Goal: Information Seeking & Learning: Check status

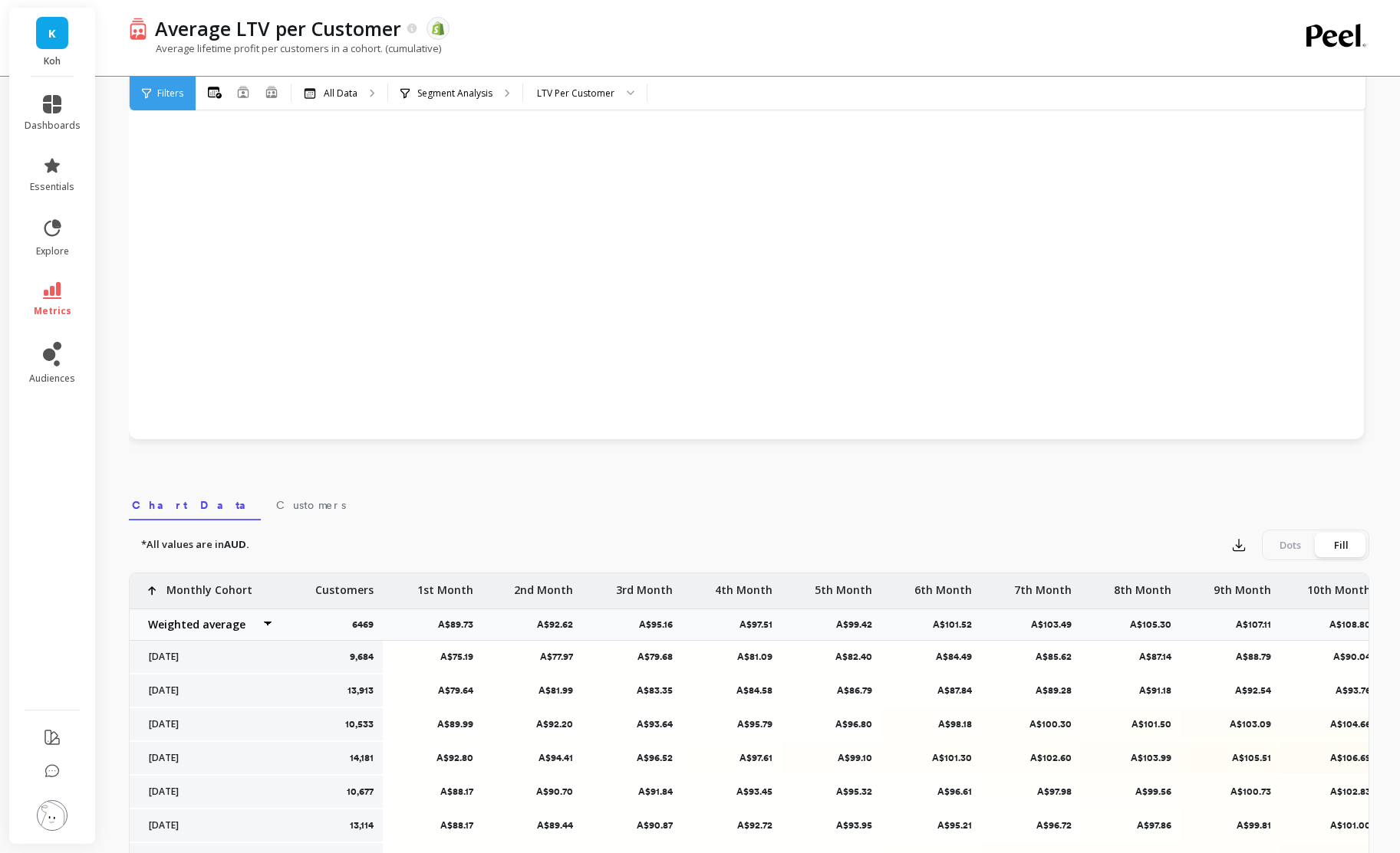
scroll to position [939, 0]
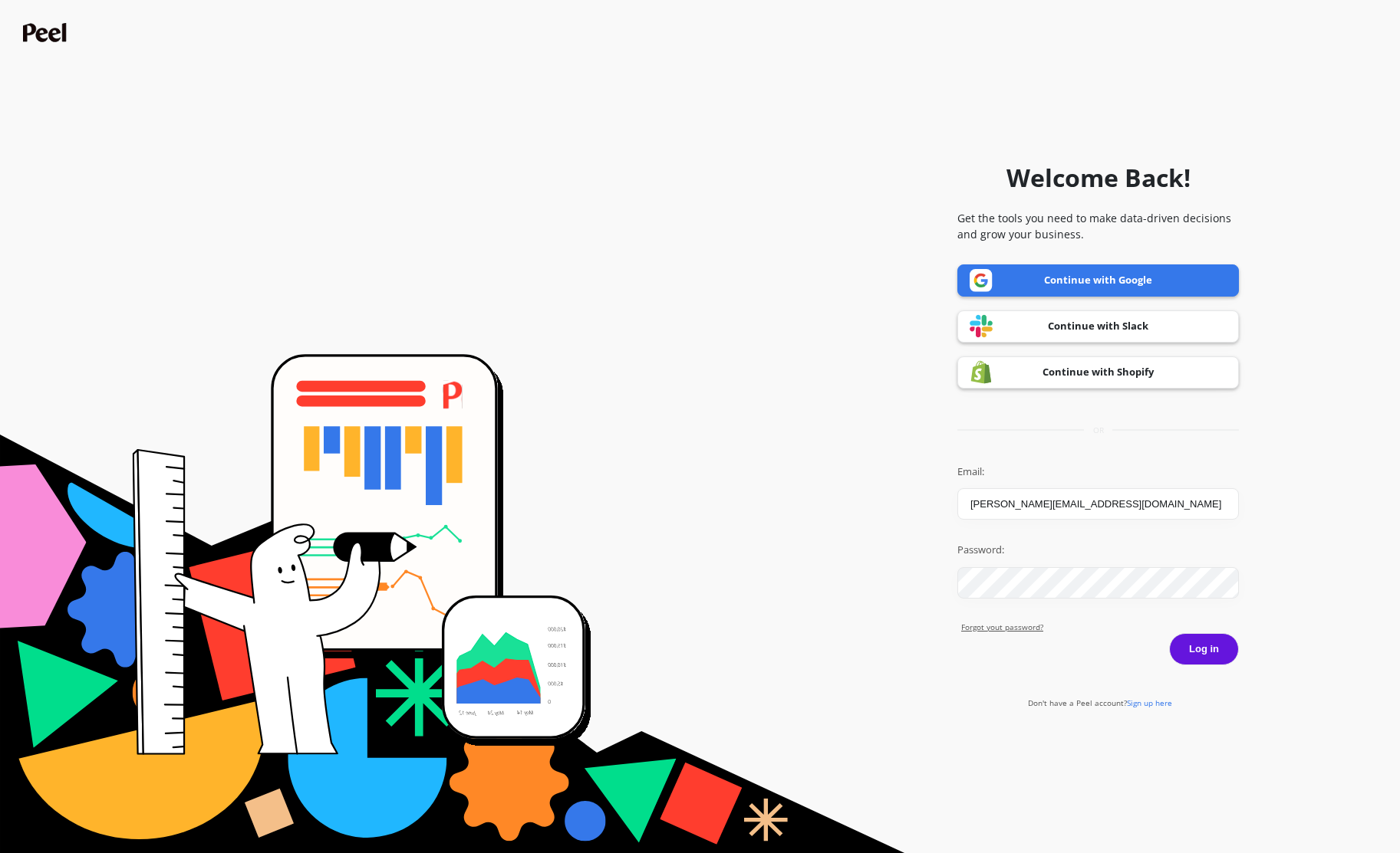
drag, startPoint x: 1215, startPoint y: 650, endPoint x: 1212, endPoint y: 640, distance: 10.4
click at [1215, 650] on button "Log in" at bounding box center [1203, 649] width 70 height 32
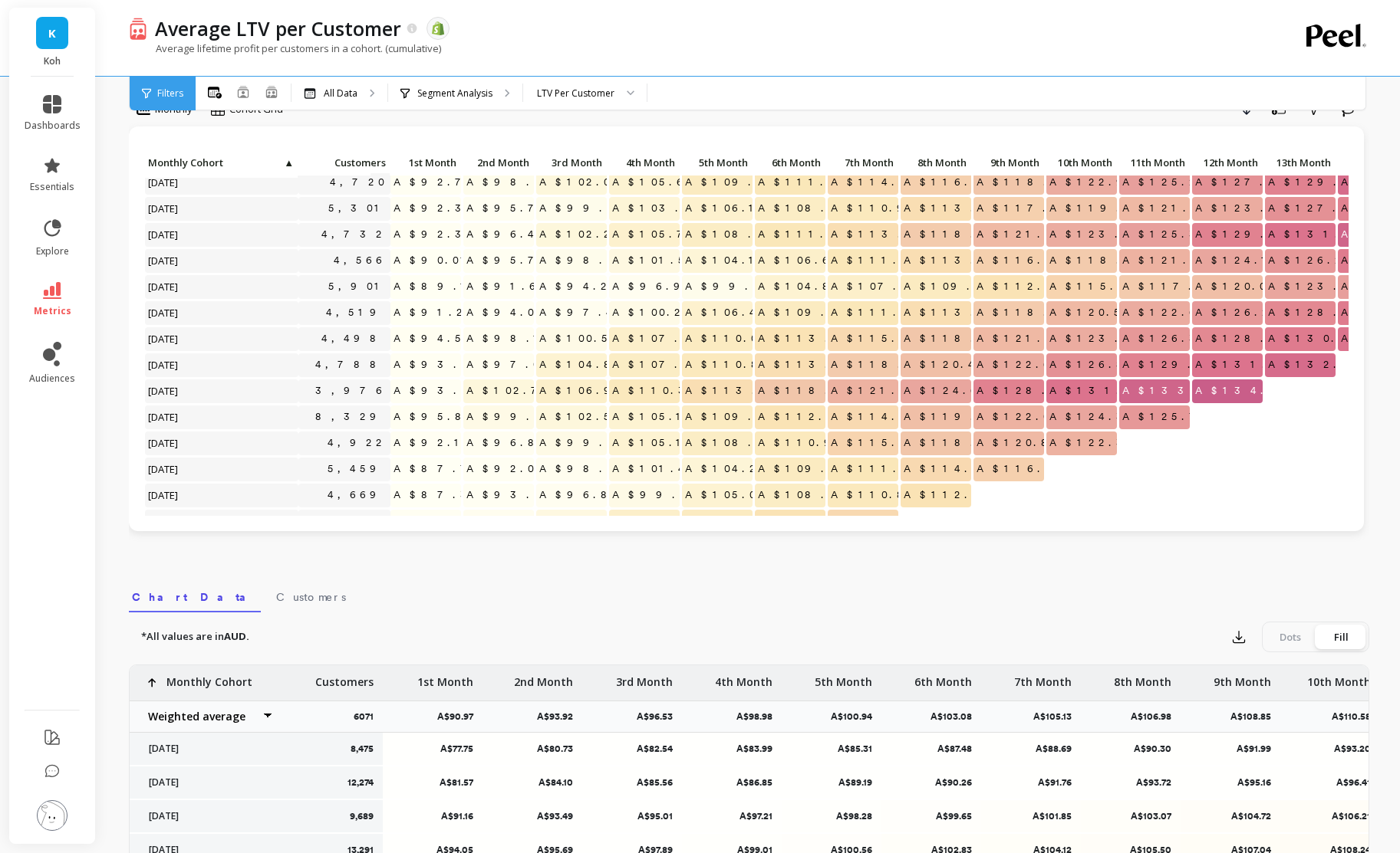
scroll to position [939, 0]
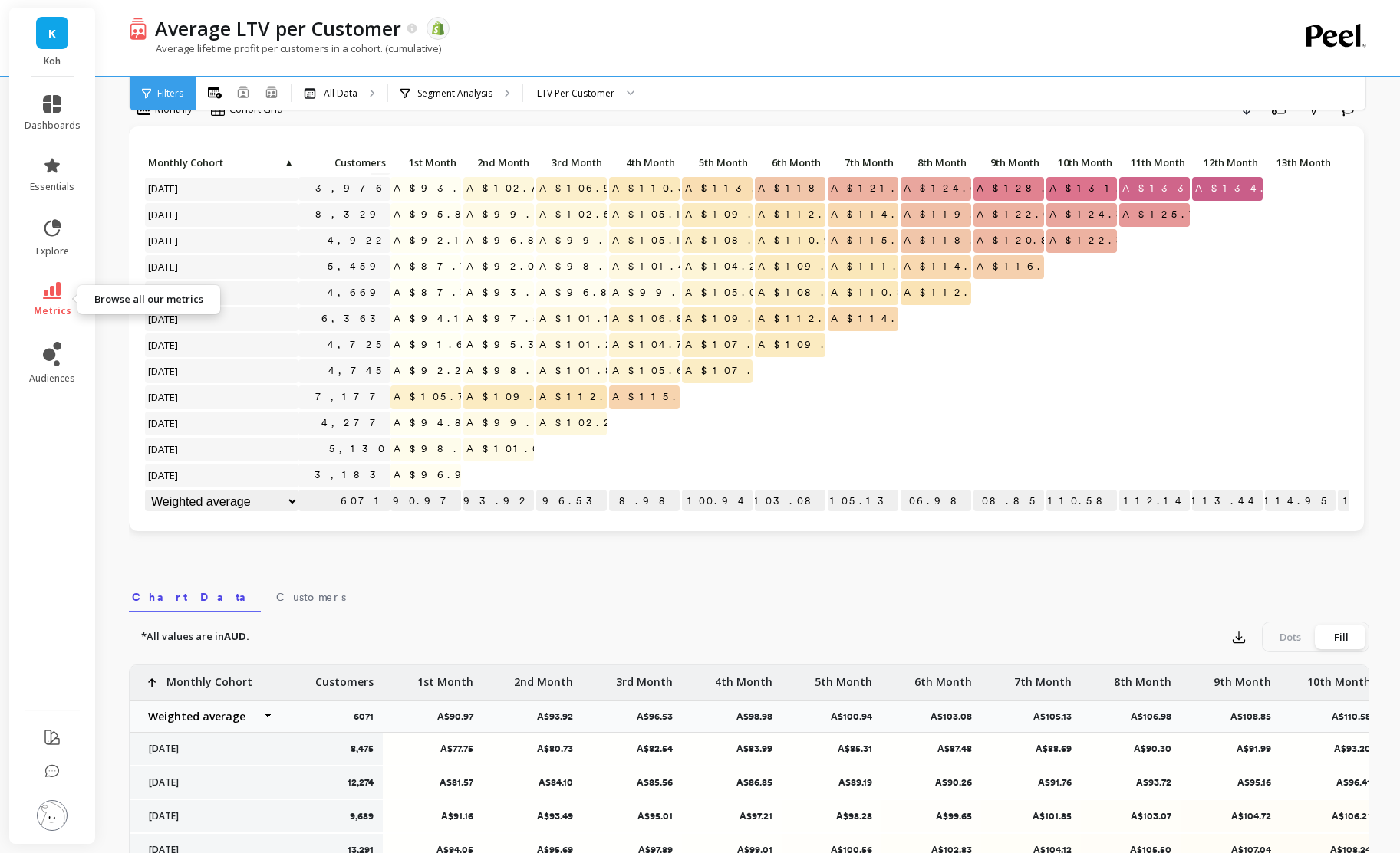
click at [49, 287] on icon at bounding box center [52, 290] width 19 height 17
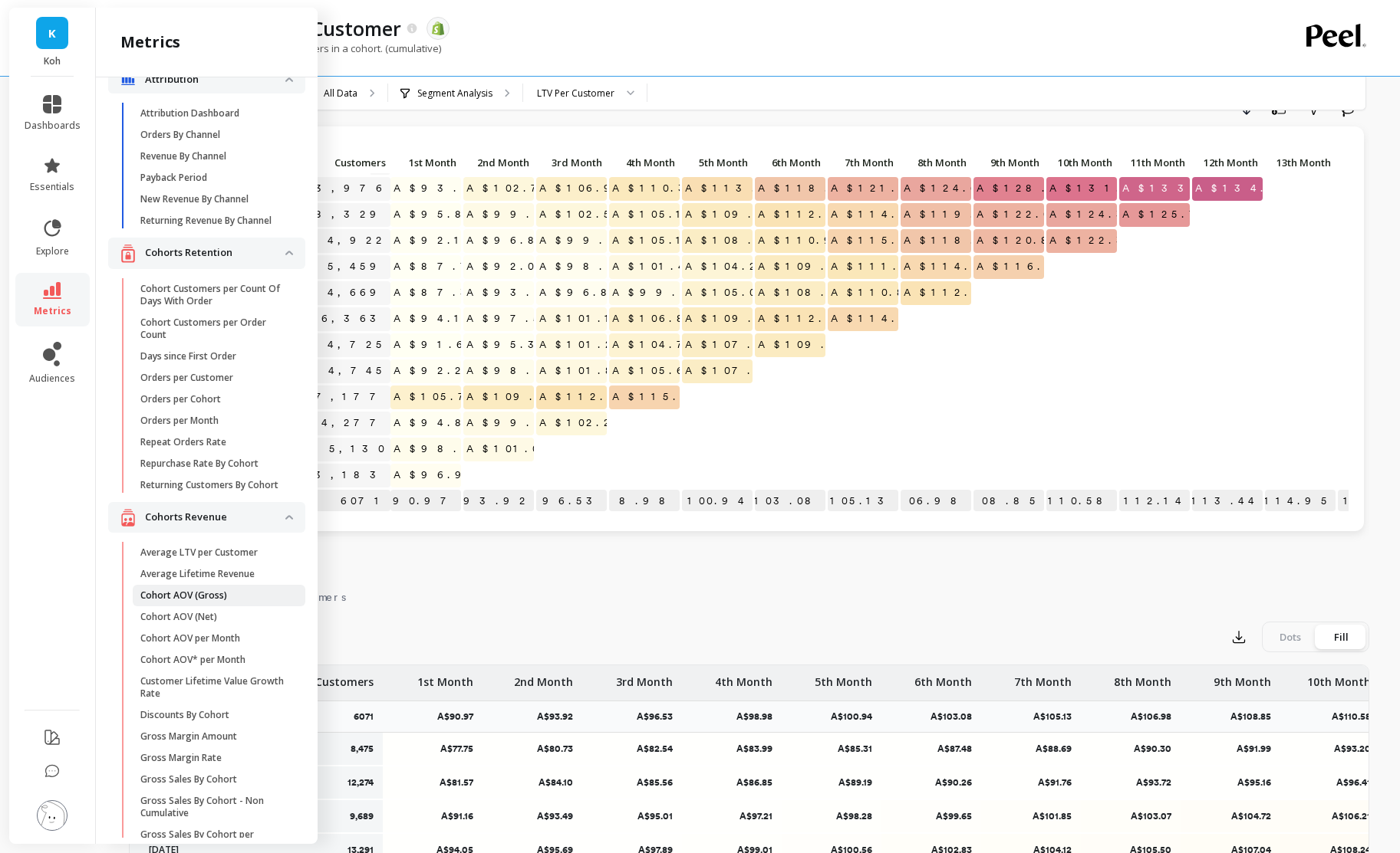
scroll to position [0, 0]
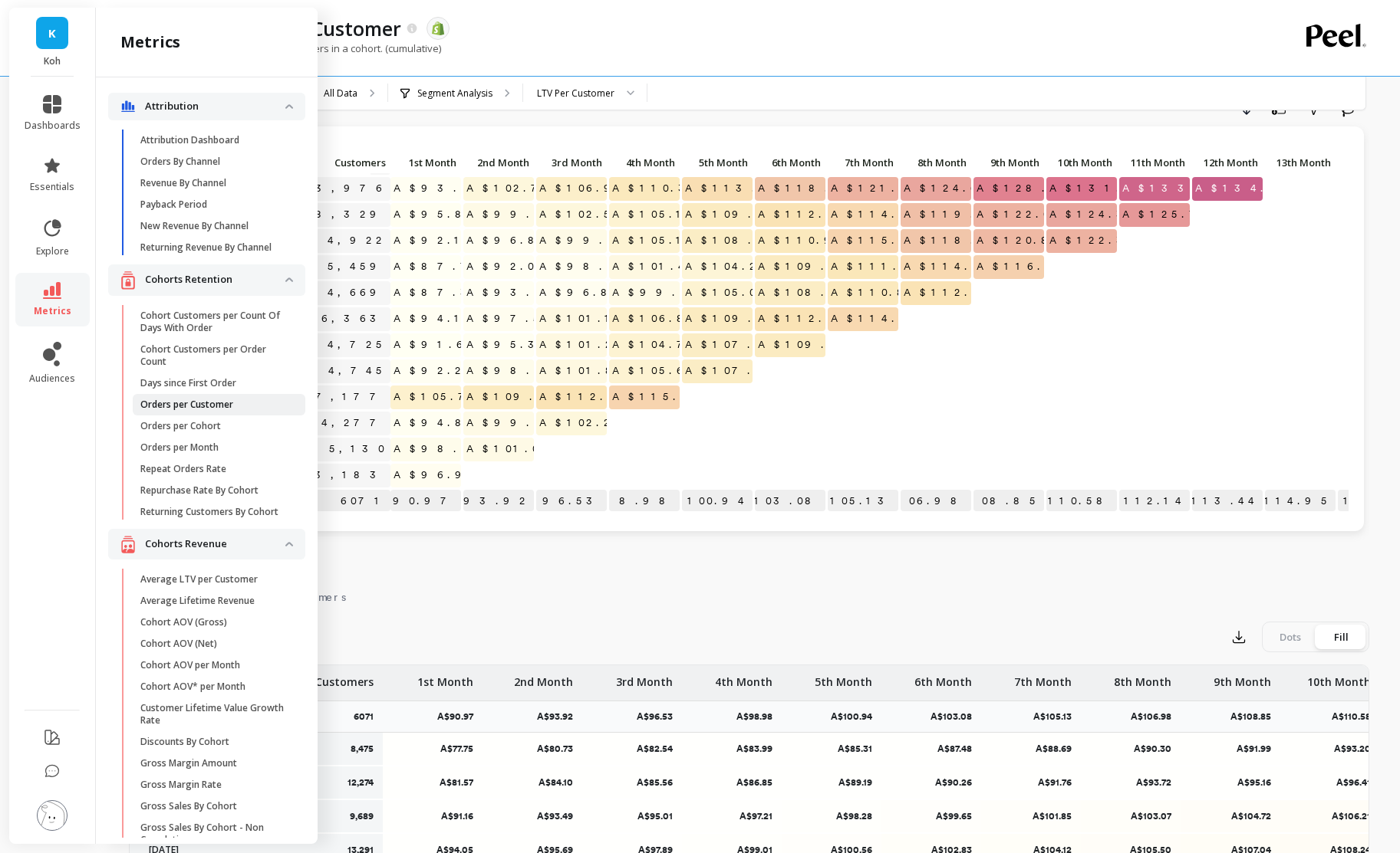
click at [214, 405] on p "Orders per Customer" at bounding box center [186, 405] width 92 height 13
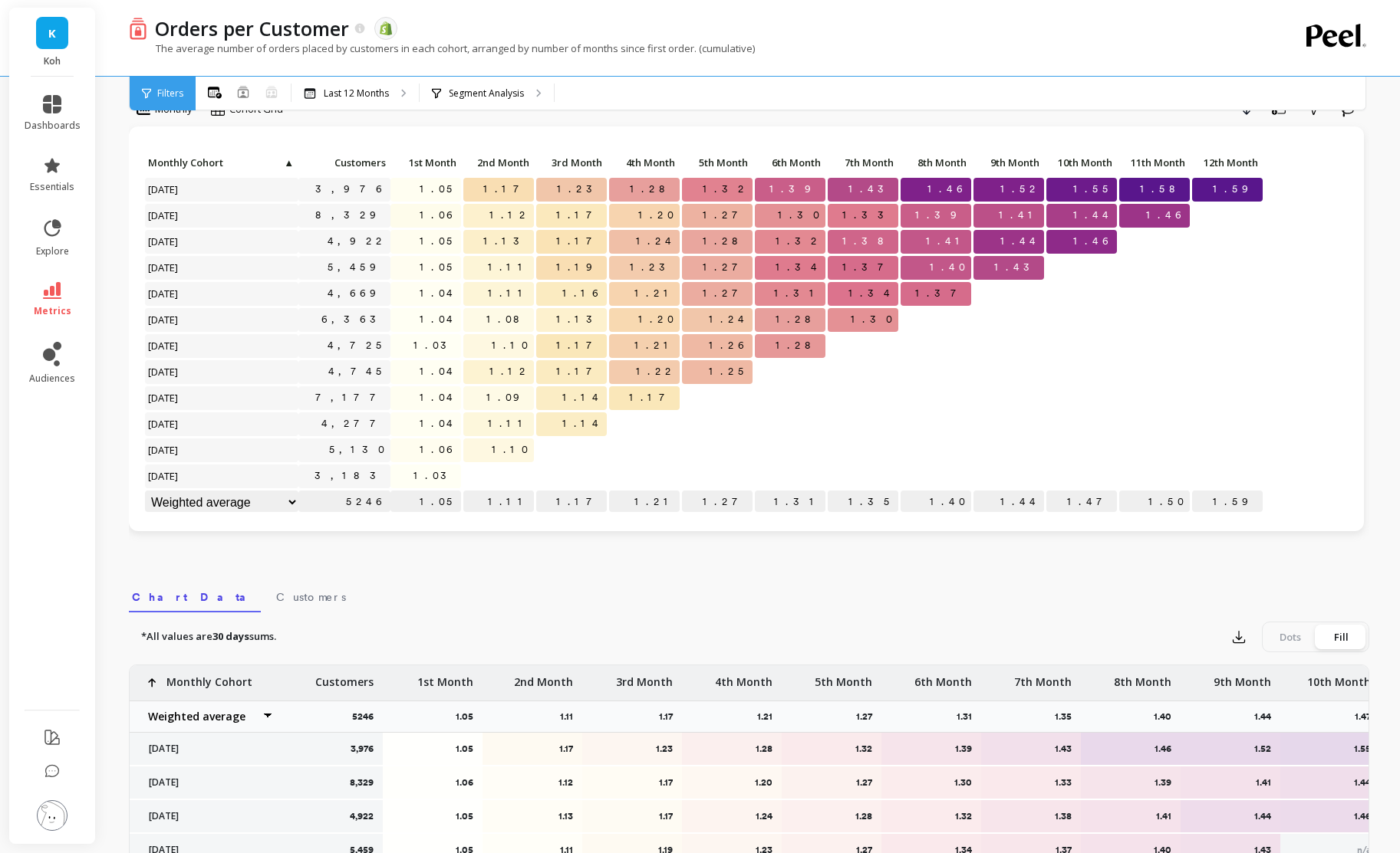
scroll to position [1, 0]
click at [64, 290] on link "metrics" at bounding box center [52, 299] width 56 height 35
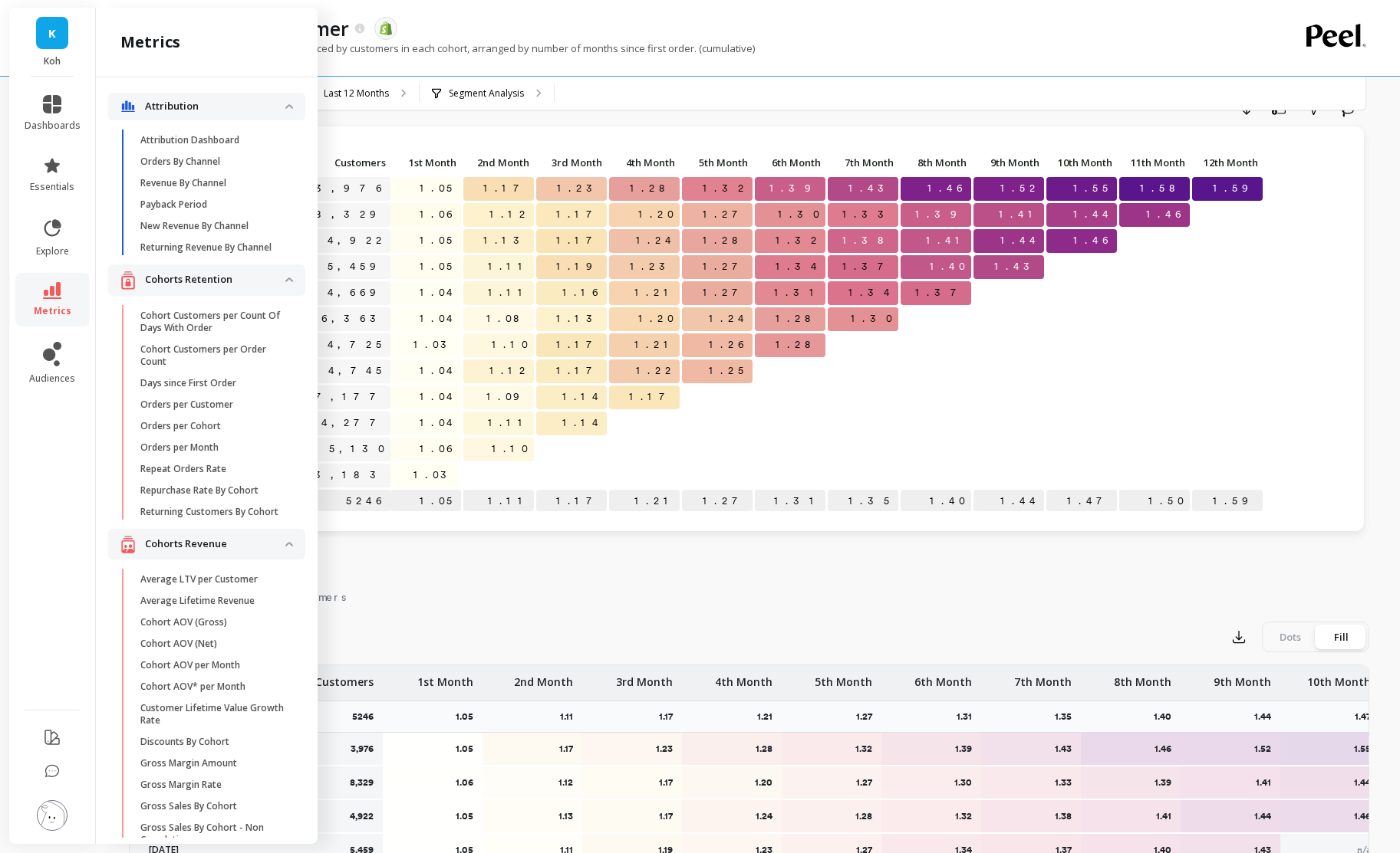
click at [216, 472] on p "Repeat Orders Rate" at bounding box center [183, 469] width 86 height 13
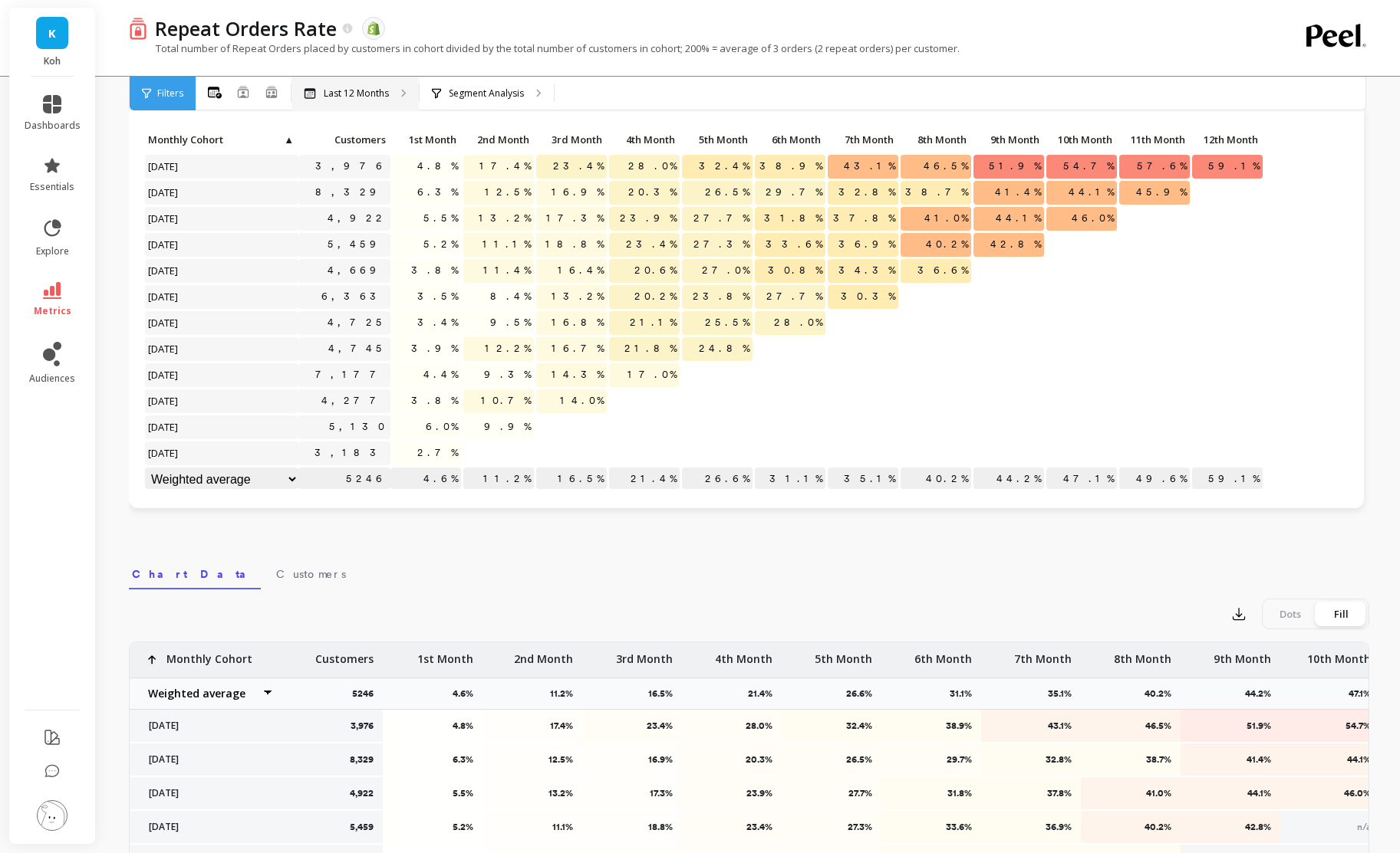
click at [357, 88] on p "Last 12 Months" at bounding box center [356, 93] width 66 height 13
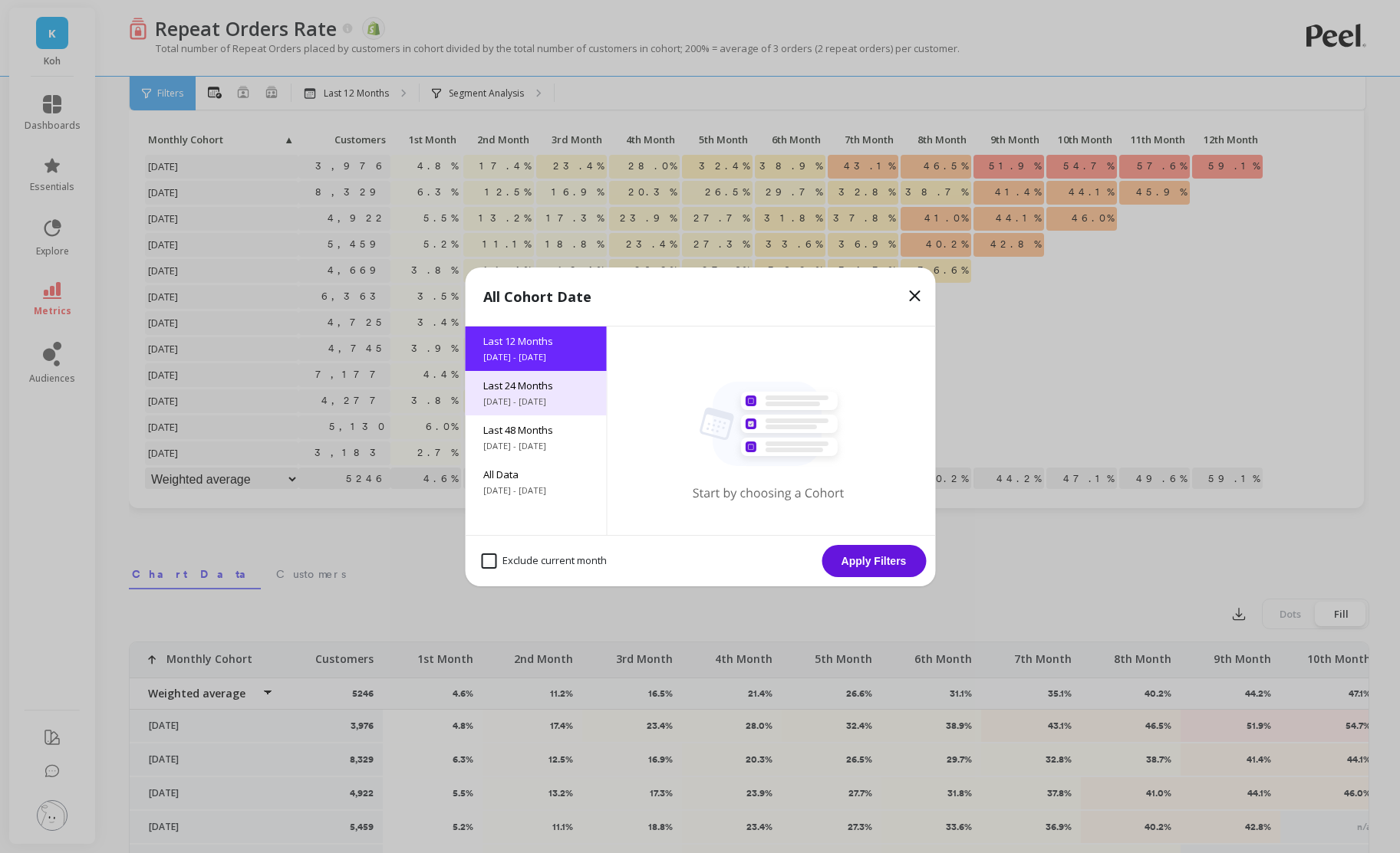
click at [544, 383] on span "Last 24 Months" at bounding box center [535, 385] width 104 height 13
click at [904, 556] on button "Apply Filters" at bounding box center [873, 561] width 104 height 32
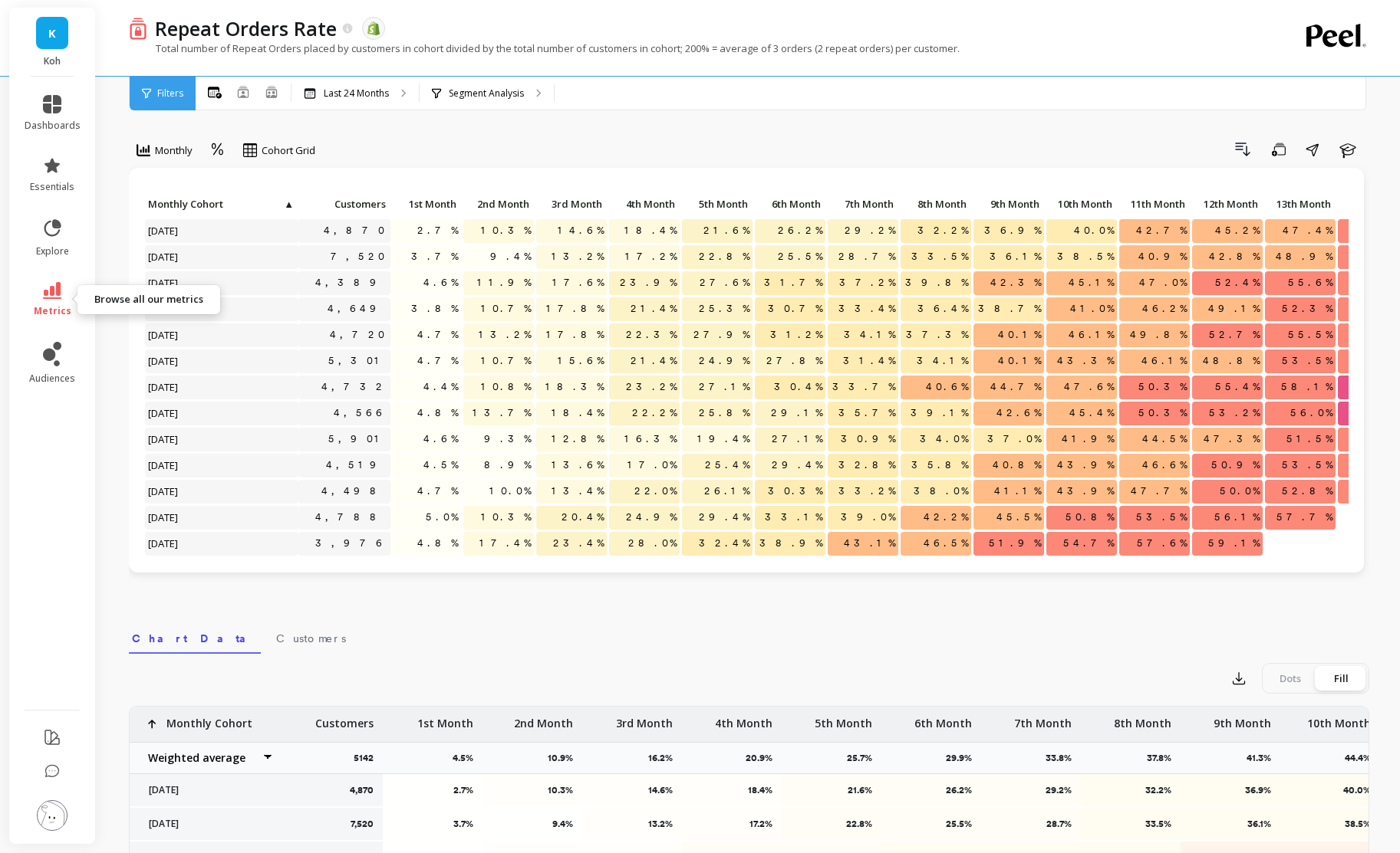
click at [44, 293] on icon at bounding box center [52, 290] width 19 height 17
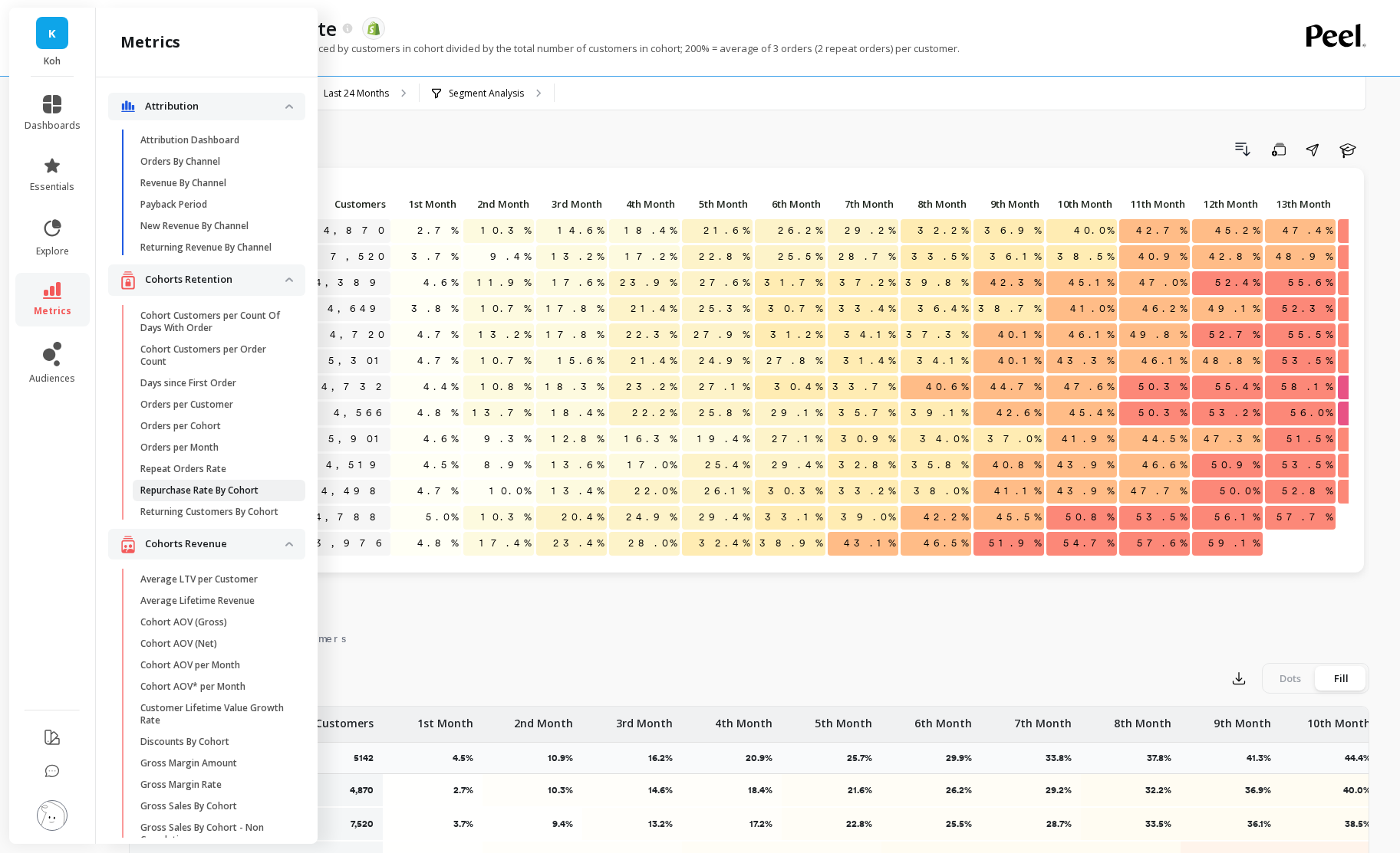
click at [218, 489] on p "Repurchase Rate By Cohort" at bounding box center [199, 491] width 118 height 13
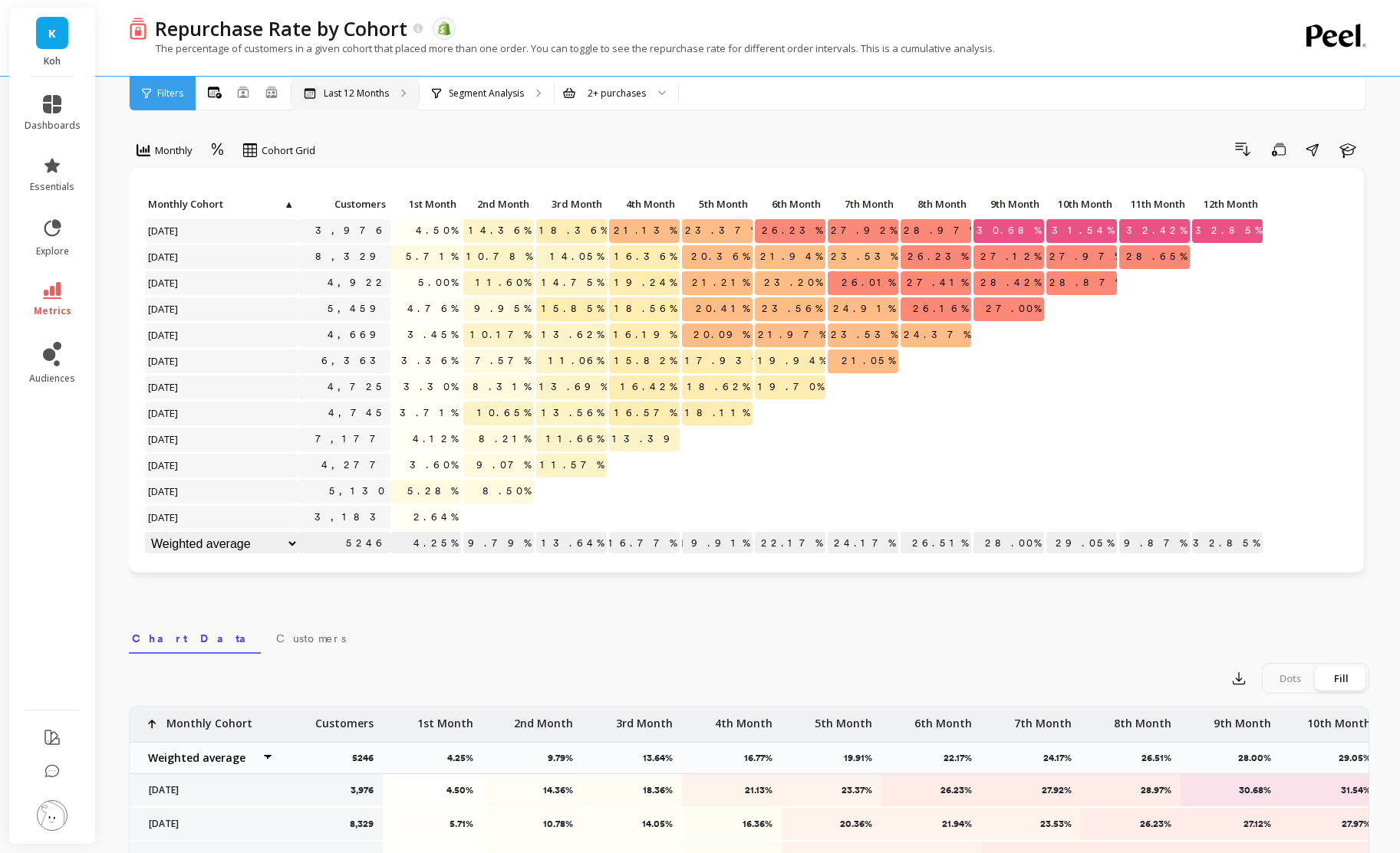
click at [372, 95] on p "Last 12 Months" at bounding box center [356, 93] width 66 height 13
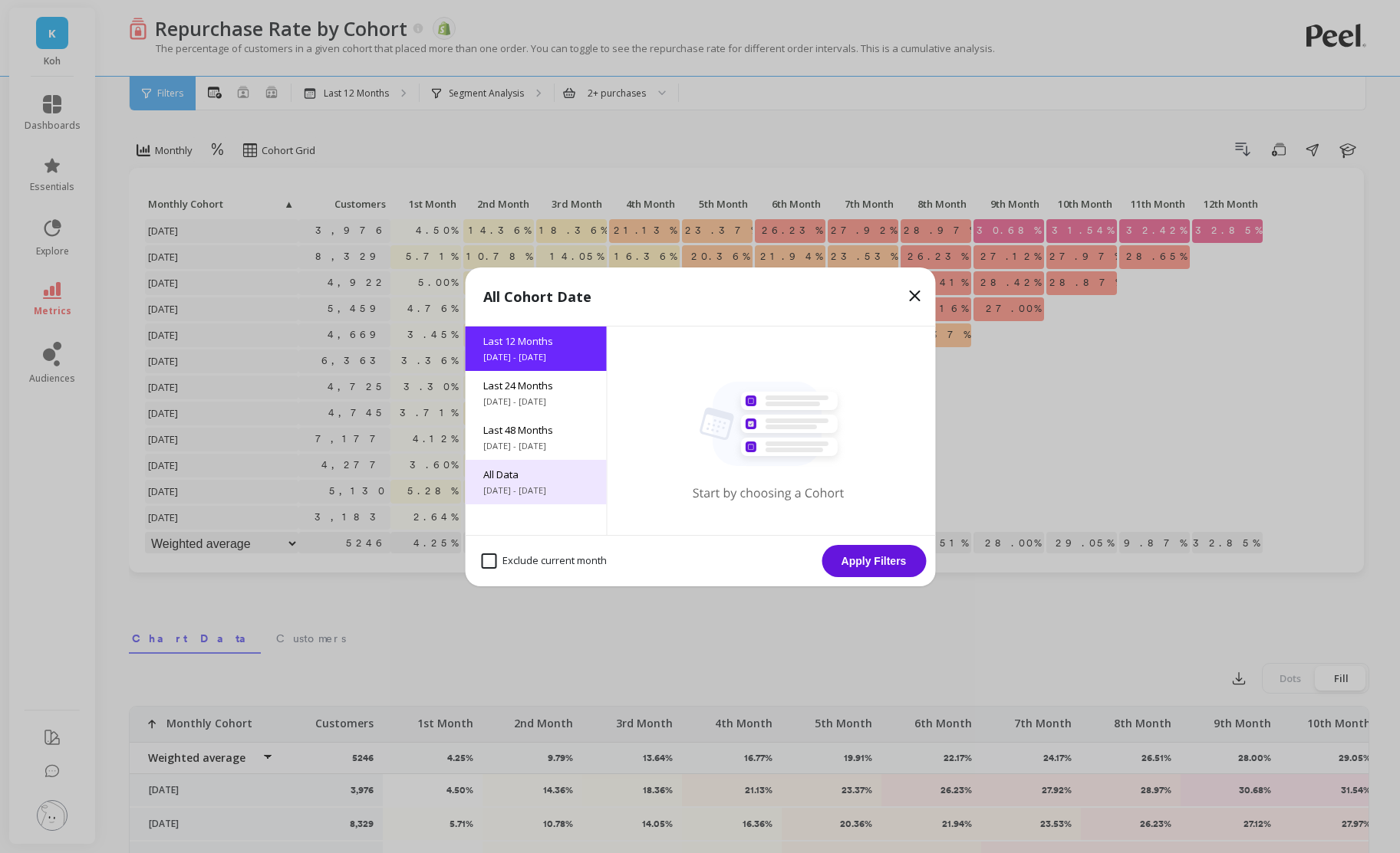
click at [543, 471] on span "All Data" at bounding box center [535, 474] width 104 height 13
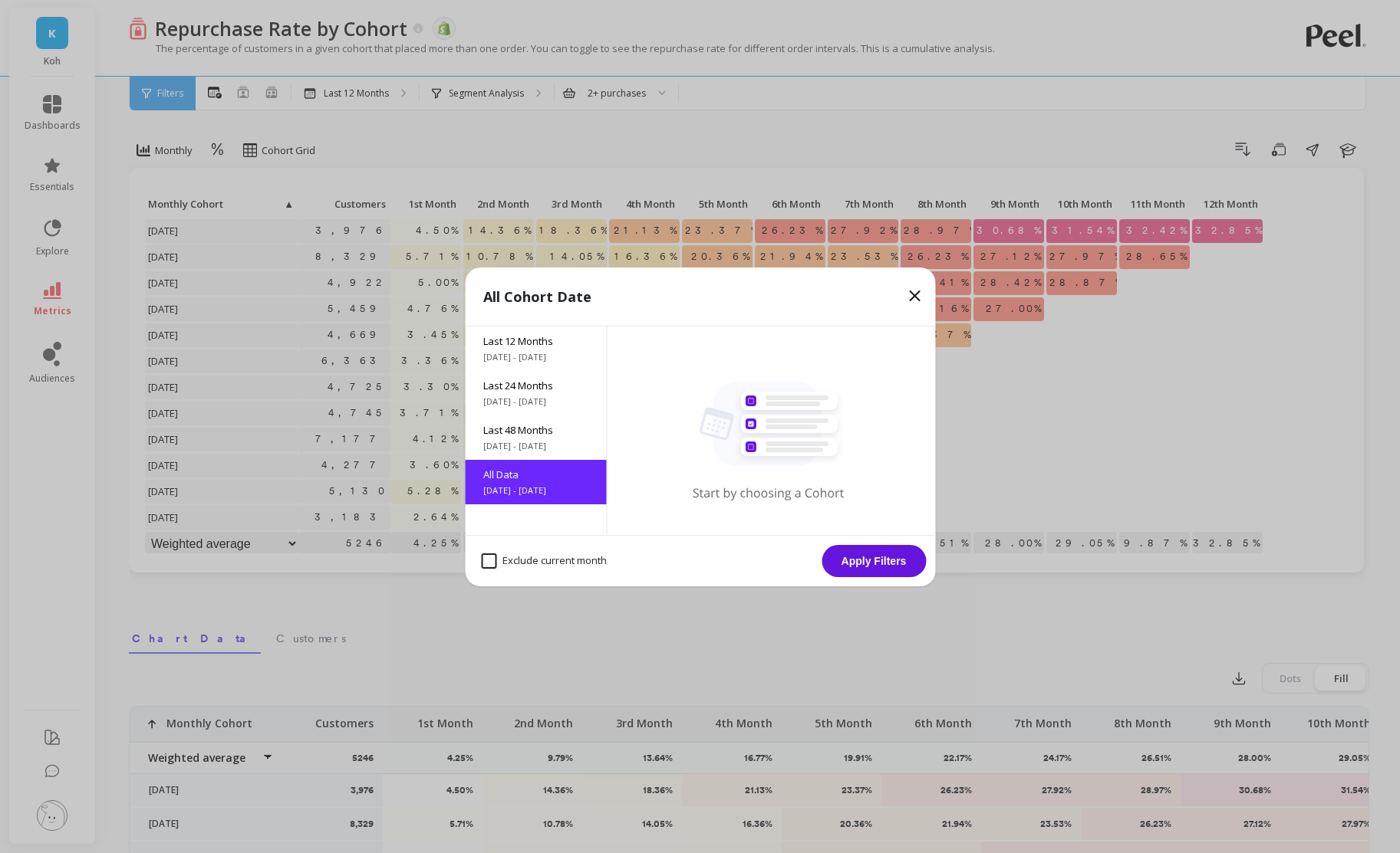
click at [863, 550] on button "Apply Filters" at bounding box center [873, 561] width 104 height 32
